Goal: Task Accomplishment & Management: Use online tool/utility

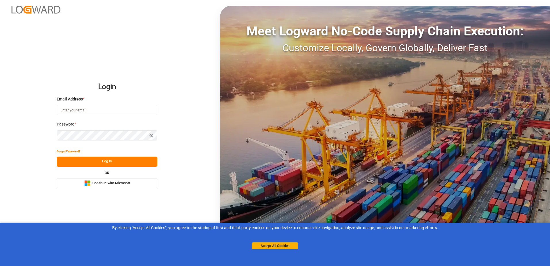
click at [124, 185] on span "Continue with Microsoft" at bounding box center [111, 183] width 38 height 5
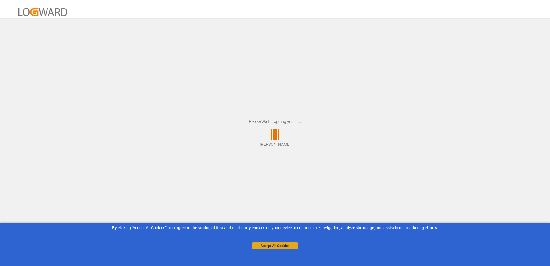
click at [274, 245] on button "Accept All Cookies" at bounding box center [275, 245] width 46 height 7
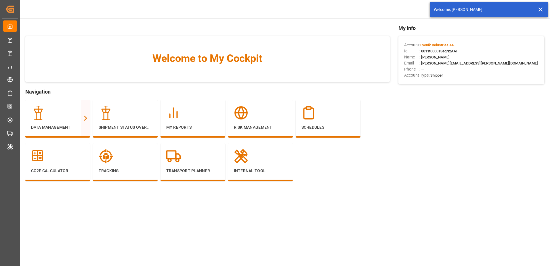
click at [541, 7] on icon at bounding box center [540, 9] width 7 height 7
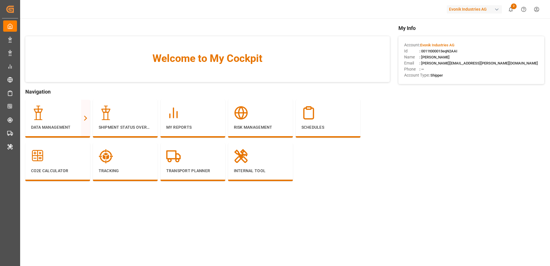
click at [479, 11] on div "Evonik Industries AG" at bounding box center [473, 9] width 55 height 8
type input "jims"
click at [466, 38] on div "[PERSON_NAME]" at bounding box center [475, 38] width 98 height 12
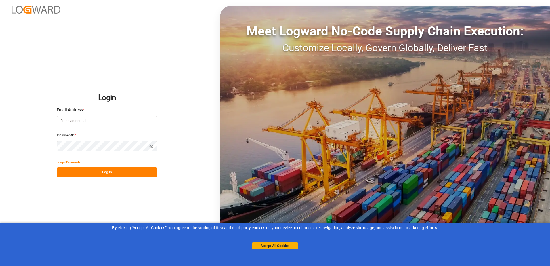
click at [115, 119] on input at bounding box center [107, 121] width 101 height 10
type input "[PERSON_NAME][EMAIL_ADDRESS][PERSON_NAME][DOMAIN_NAME]"
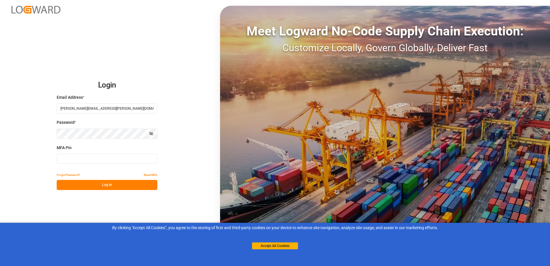
type input "989905"
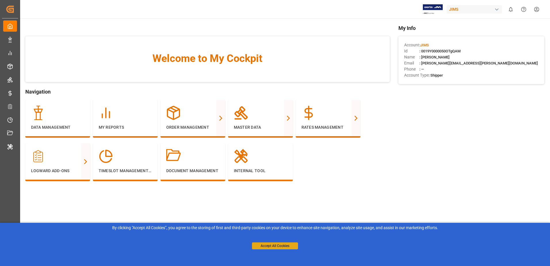
click at [267, 245] on button "Accept All Cookies" at bounding box center [275, 245] width 46 height 7
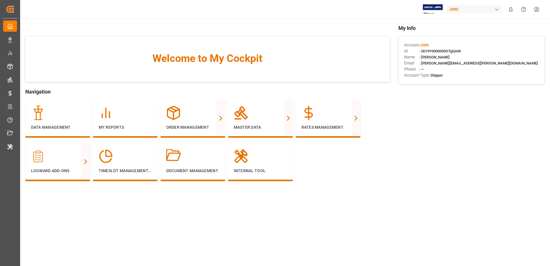
click at [252, 222] on main "Welcome to My Cockpit Navigation Data Management My Reports Order Management Pu…" at bounding box center [285, 146] width 530 height 244
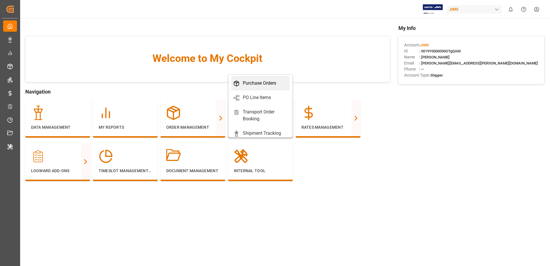
click at [266, 82] on div "Purchase Orders" at bounding box center [259, 83] width 33 height 7
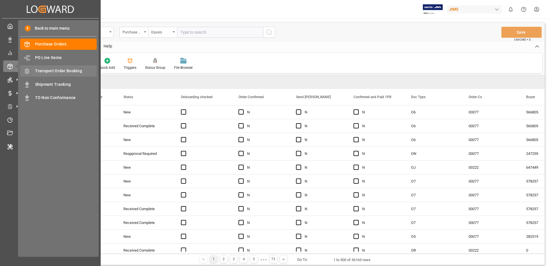
click at [49, 71] on span "Transport Order Booking" at bounding box center [66, 71] width 62 height 6
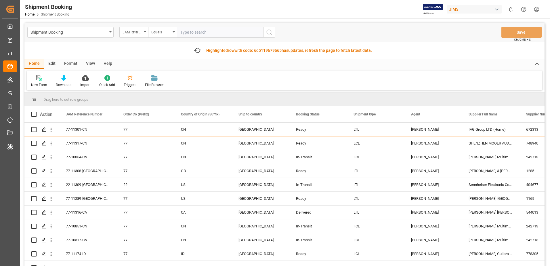
scroll to position [29, 0]
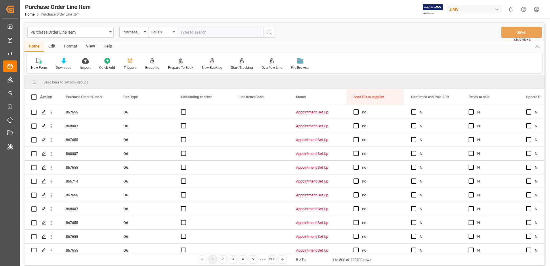
click at [109, 32] on div "Purchase Order Line Item" at bounding box center [70, 32] width 86 height 11
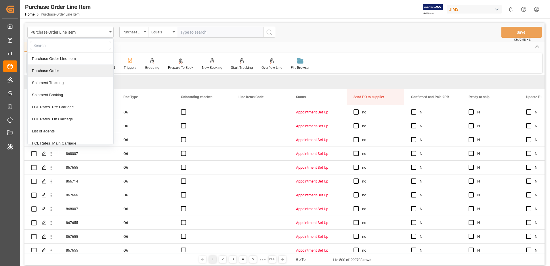
click at [64, 72] on div "Purchase Order" at bounding box center [71, 71] width 86 height 12
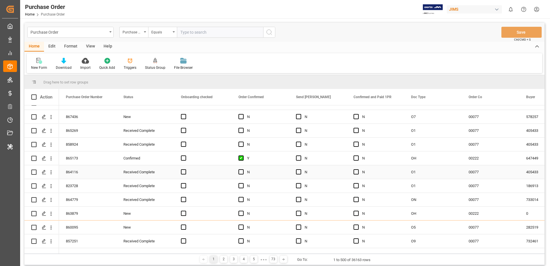
scroll to position [287, 0]
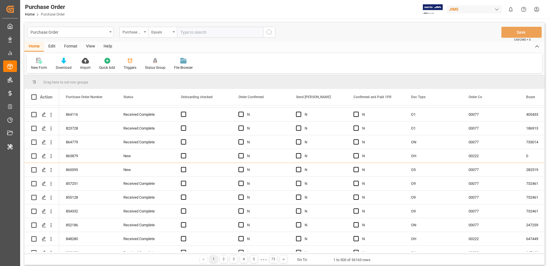
click at [306, 25] on div "Purchase Order Purchase Order Number Equals Save Ctrl/CMD + S" at bounding box center [284, 32] width 520 height 19
